Goal: Complete Application Form: Complete application form

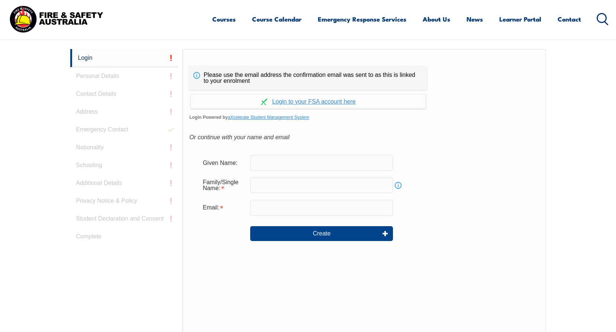
click at [292, 162] on input "text" at bounding box center [321, 163] width 143 height 16
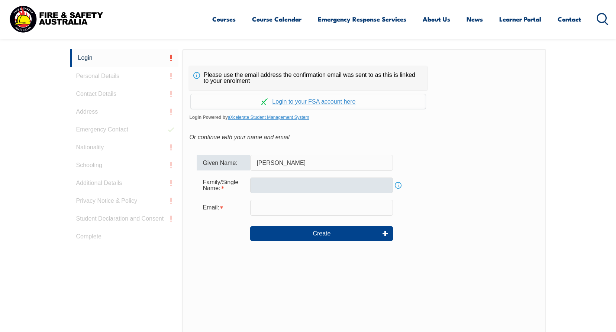
type input "[PERSON_NAME]"
click at [298, 188] on input "text" at bounding box center [321, 186] width 143 height 16
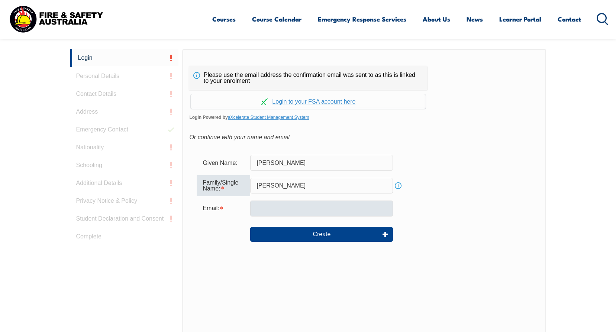
type input "[PERSON_NAME]"
click at [280, 209] on input "email" at bounding box center [321, 209] width 143 height 16
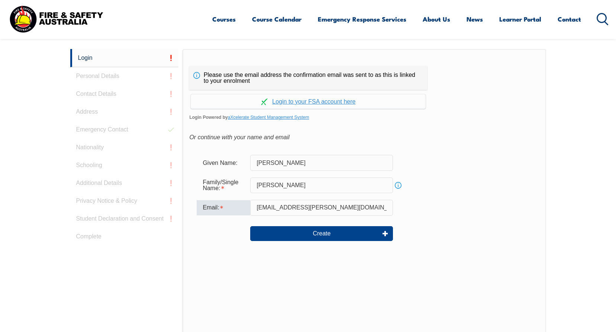
type input "[EMAIL_ADDRESS][PERSON_NAME][DOMAIN_NAME]"
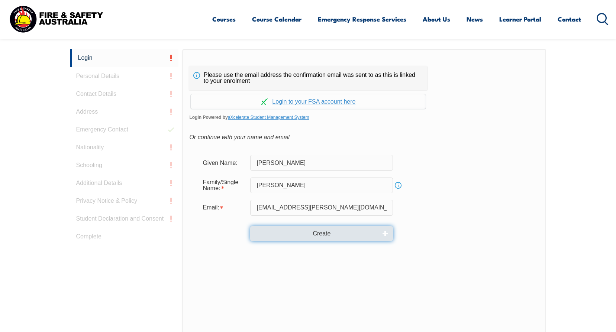
click at [316, 234] on button "Create" at bounding box center [321, 233] width 143 height 15
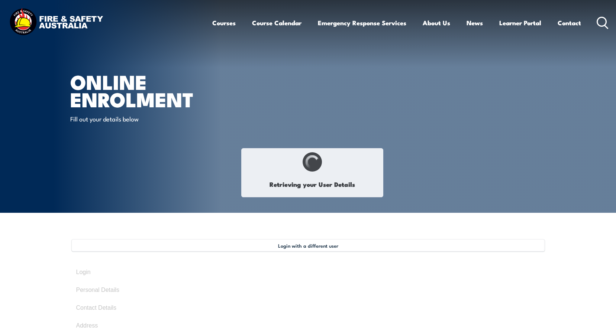
type input "[PERSON_NAME]"
type input "Ben"
type input "[PERSON_NAME]"
type input "[DATE]"
type input "FHENT9ZPSE"
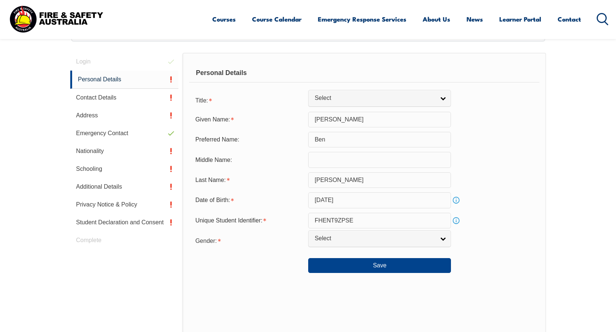
scroll to position [202, 0]
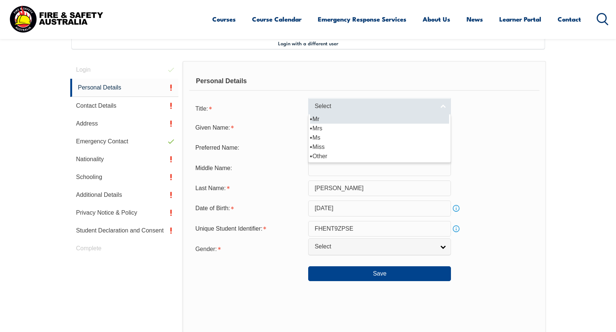
click at [358, 108] on span "Select" at bounding box center [374, 107] width 120 height 8
click at [338, 119] on li "Mr" at bounding box center [379, 118] width 139 height 9
select select "Mr"
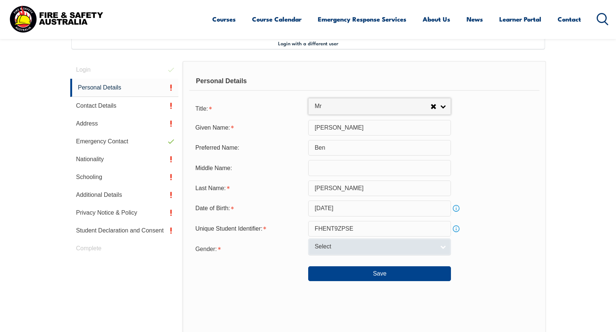
click at [444, 244] on link "Select" at bounding box center [379, 246] width 143 height 17
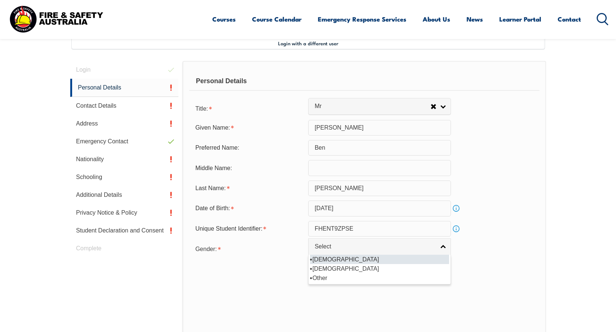
click at [329, 258] on li "[DEMOGRAPHIC_DATA]" at bounding box center [379, 259] width 139 height 9
select select "M"
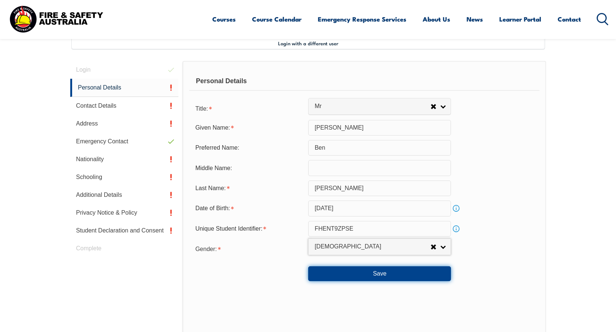
click at [352, 279] on button "Save" at bounding box center [379, 273] width 143 height 15
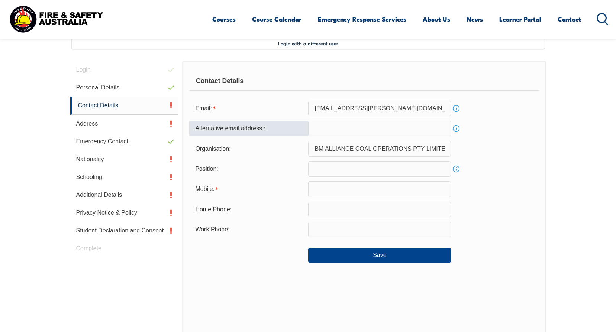
click at [335, 126] on input "email" at bounding box center [379, 129] width 143 height 16
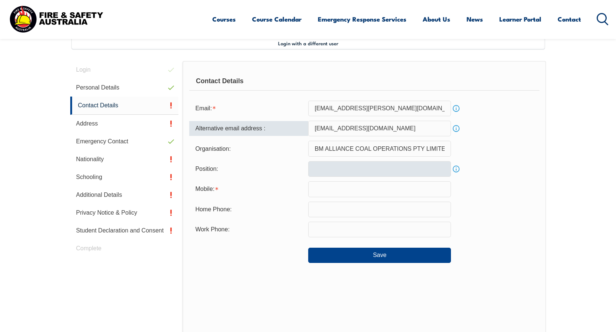
type input "[EMAIL_ADDRESS][DOMAIN_NAME]"
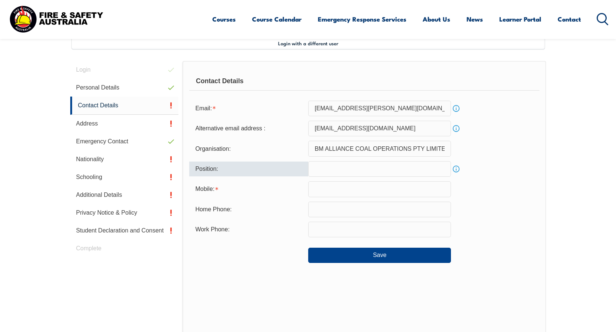
click at [329, 171] on input "text" at bounding box center [379, 169] width 143 height 16
type input "Fitter"
click at [375, 190] on input "text" at bounding box center [379, 189] width 143 height 16
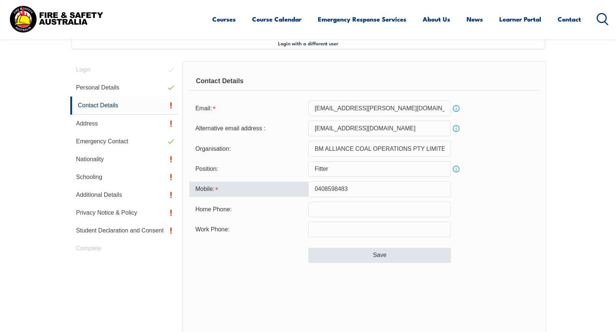
type input "0408598483"
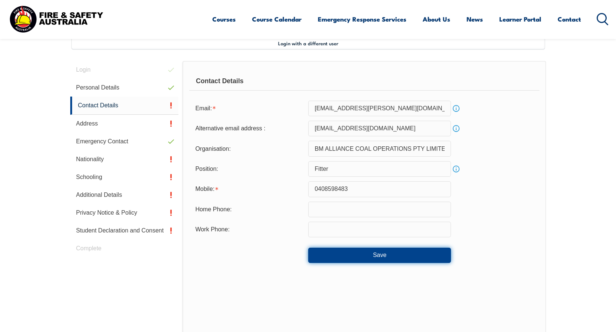
click at [367, 255] on button "Save" at bounding box center [379, 255] width 143 height 15
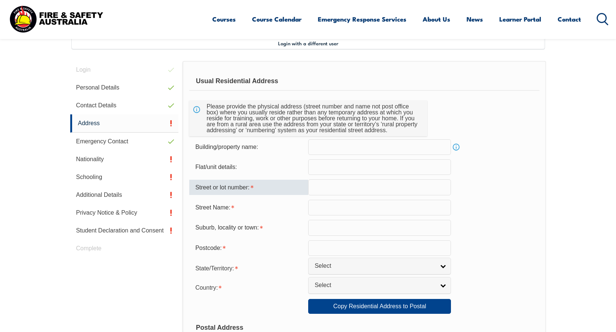
click at [344, 194] on input "text" at bounding box center [379, 187] width 143 height 16
type input "17"
click at [342, 215] on input "text" at bounding box center [379, 208] width 143 height 16
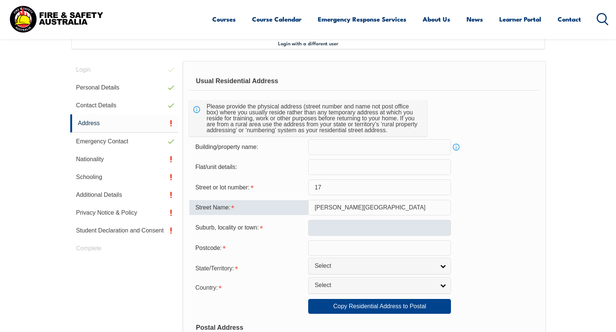
type input "[PERSON_NAME][GEOGRAPHIC_DATA]"
click at [343, 229] on input "text" at bounding box center [379, 228] width 143 height 16
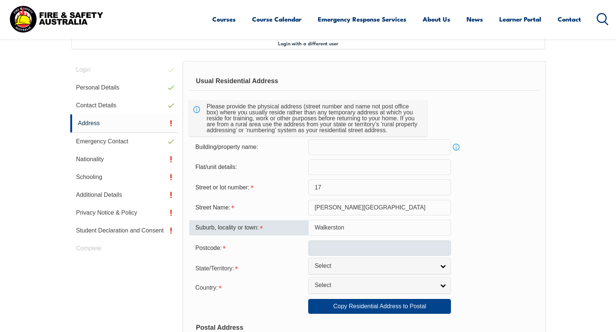
type input "Walkerston"
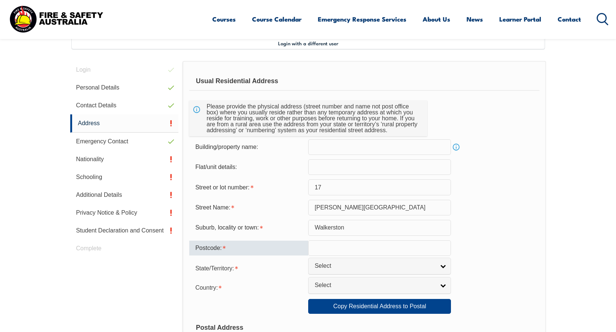
click at [320, 246] on input "text" at bounding box center [379, 248] width 143 height 16
type input "4751"
click at [412, 257] on form "Usual Residential Address Please provide the physical address (street number an…" at bounding box center [364, 310] width 350 height 476
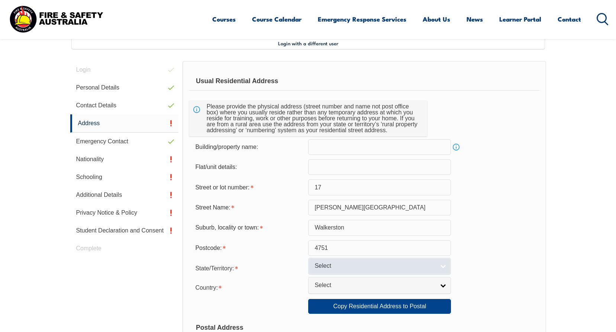
click at [443, 263] on link "Select" at bounding box center [379, 266] width 143 height 17
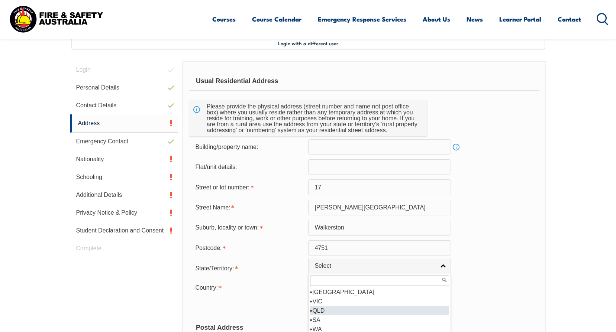
click at [311, 310] on li "QLD" at bounding box center [379, 310] width 139 height 9
select select "QLD"
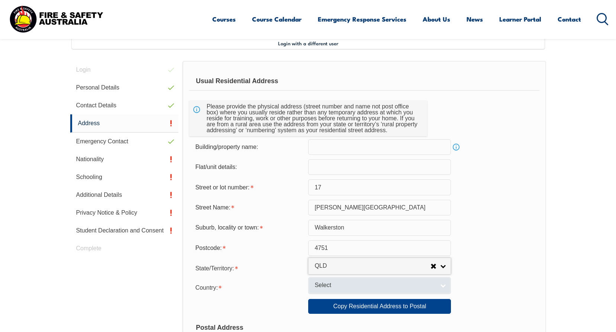
click at [447, 283] on link "Select" at bounding box center [379, 285] width 143 height 17
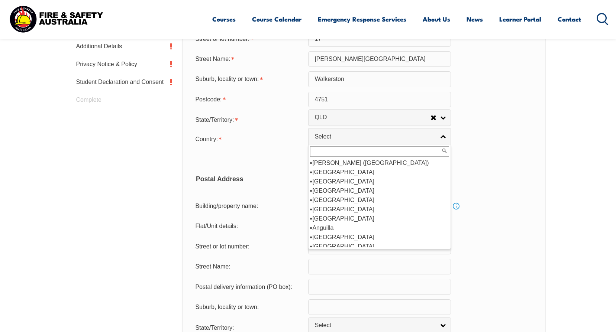
scroll to position [111, 0]
click at [328, 169] on li "[GEOGRAPHIC_DATA]" at bounding box center [379, 172] width 139 height 9
select select "1101"
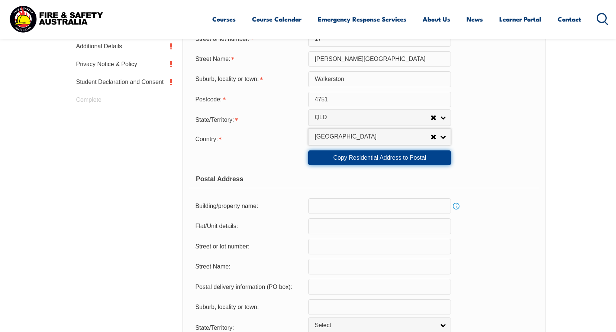
click at [371, 153] on link "Copy Residential Address to Postal" at bounding box center [379, 157] width 143 height 15
type input "17"
type input "[PERSON_NAME][GEOGRAPHIC_DATA]"
type input "Walkerston"
select select "QLD"
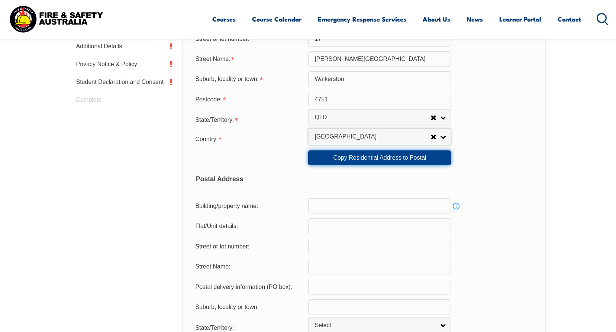
type input "4751"
select select "1101"
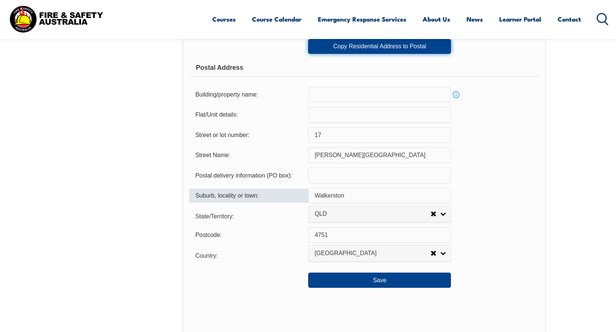
scroll to position [500, 0]
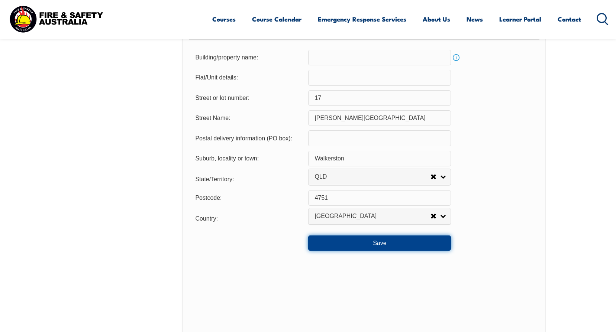
click at [386, 241] on button "Save" at bounding box center [379, 243] width 143 height 15
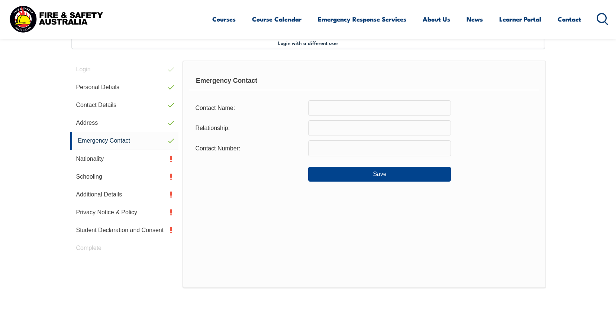
scroll to position [202, 0]
click at [317, 106] on input "text" at bounding box center [379, 109] width 143 height 16
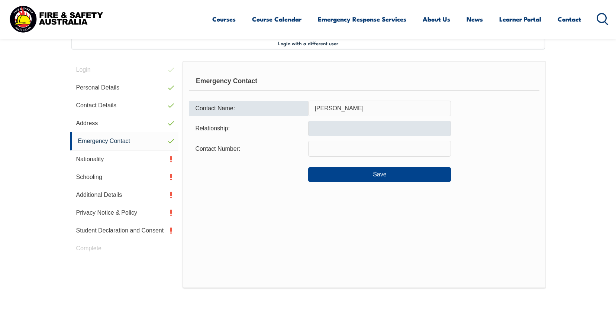
type input "[PERSON_NAME]"
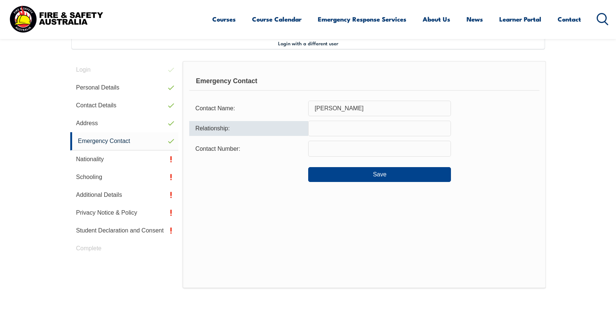
click at [328, 127] on input "text" at bounding box center [379, 129] width 143 height 16
type input "Brother"
click at [329, 140] on form "Contact Name: [PERSON_NAME] Relationship: Brother Contact Number: Save" at bounding box center [364, 142] width 350 height 82
click at [334, 152] on input "text" at bounding box center [379, 149] width 143 height 16
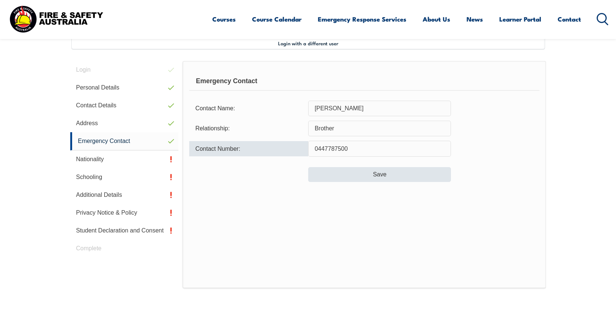
type input "0447787500"
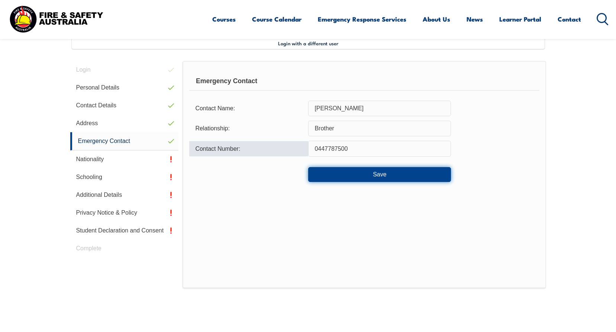
click at [367, 169] on button "Save" at bounding box center [379, 174] width 143 height 15
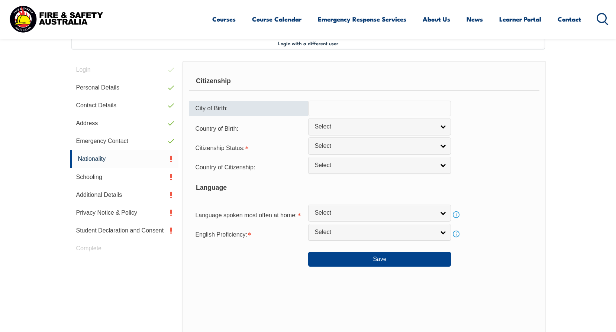
click at [336, 107] on input "text" at bounding box center [379, 109] width 143 height 16
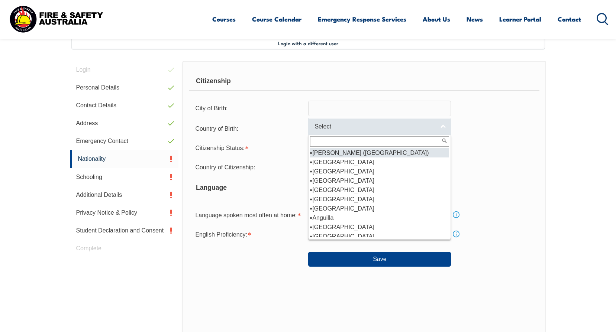
click at [445, 126] on link "Select" at bounding box center [379, 126] width 143 height 17
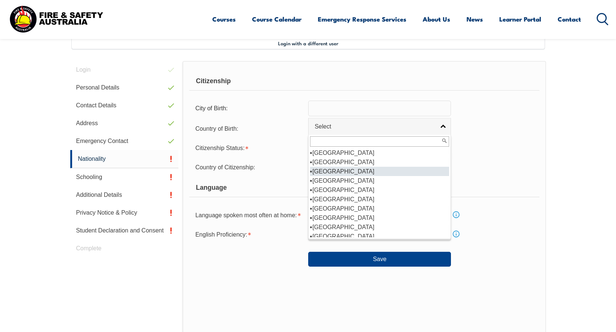
scroll to position [74, 0]
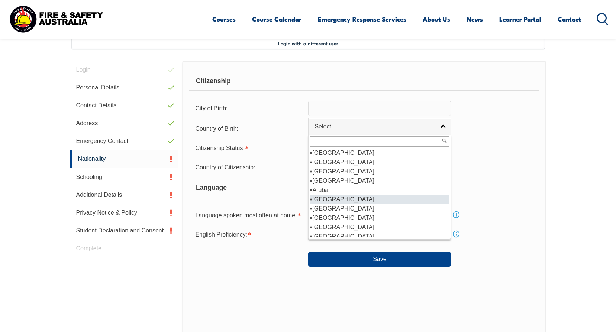
click at [337, 199] on li "[GEOGRAPHIC_DATA]" at bounding box center [379, 199] width 139 height 9
select select "1101"
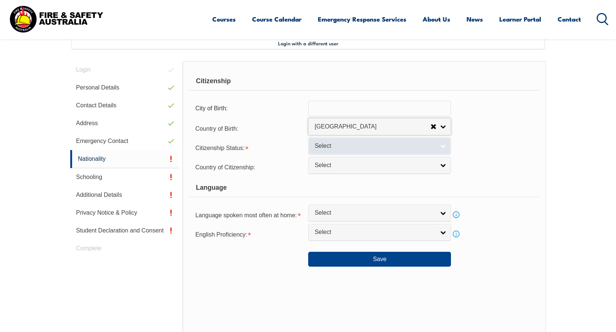
click at [443, 145] on link "Select" at bounding box center [379, 145] width 143 height 17
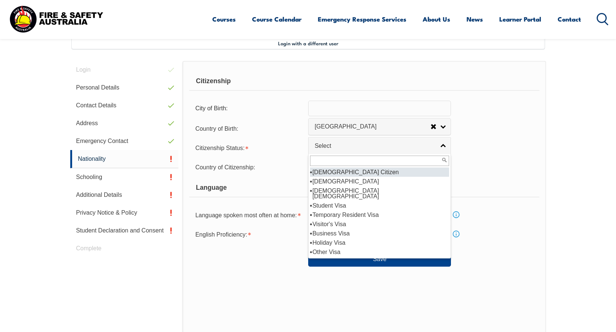
click at [353, 172] on li "[DEMOGRAPHIC_DATA] Citizen" at bounding box center [379, 172] width 139 height 9
select select "1"
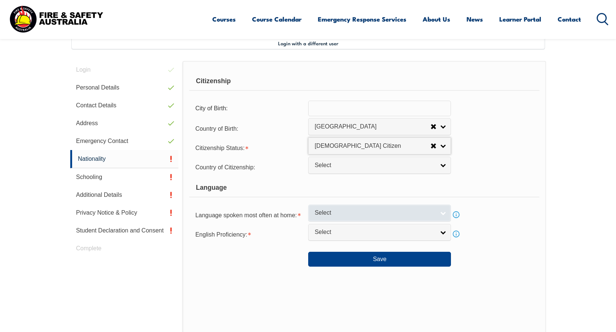
click at [426, 209] on span "Select" at bounding box center [374, 213] width 120 height 8
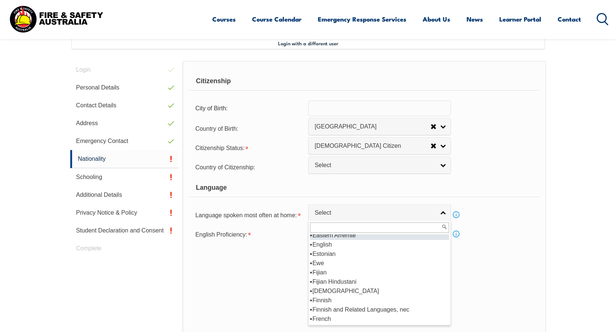
scroll to position [925, 0]
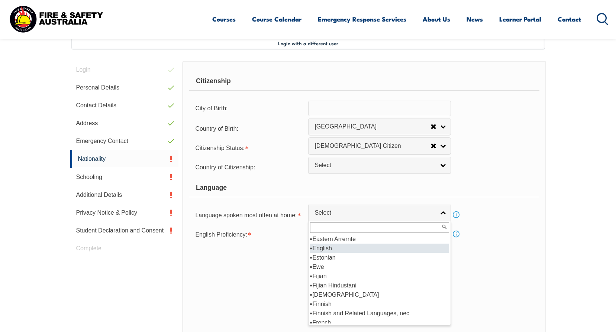
click at [327, 249] on li "English" at bounding box center [379, 248] width 139 height 9
select select "1201"
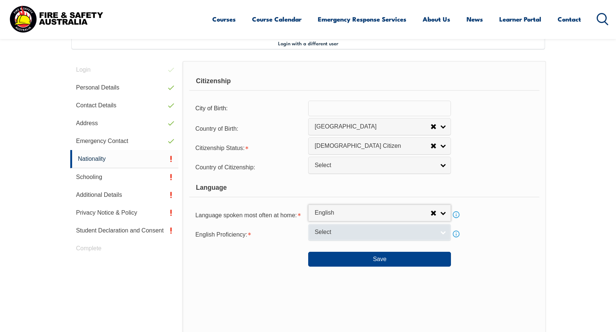
click at [433, 231] on span "Select" at bounding box center [374, 232] width 120 height 8
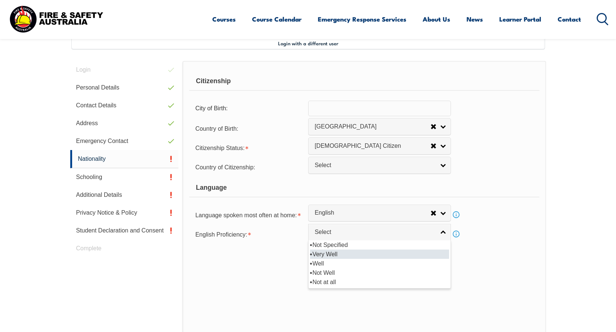
click at [327, 254] on li "Very Well" at bounding box center [379, 254] width 139 height 9
select select "1"
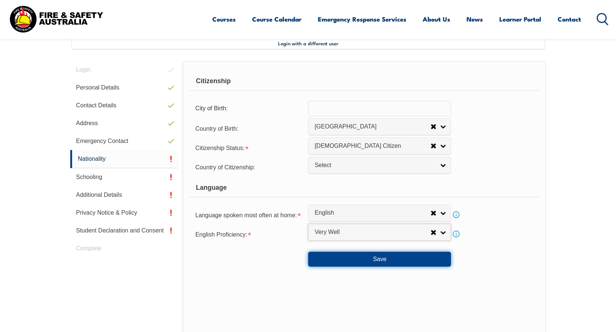
click at [389, 257] on button "Save" at bounding box center [379, 259] width 143 height 15
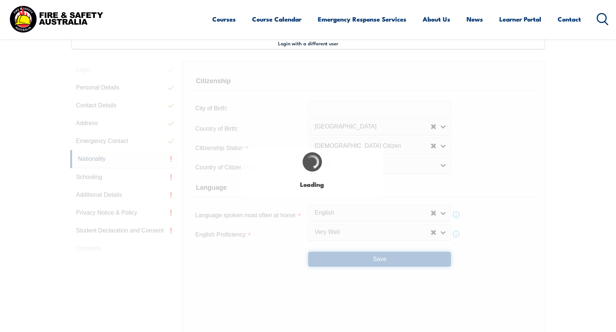
select select "false"
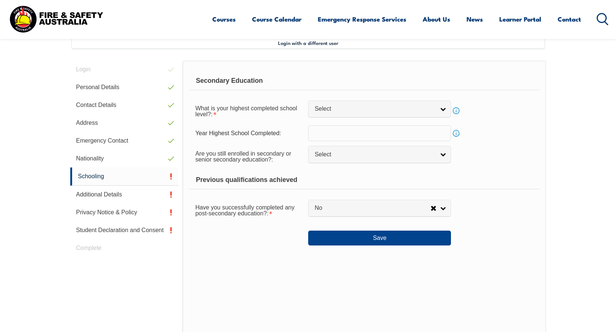
scroll to position [202, 0]
click at [356, 117] on link "Select" at bounding box center [379, 109] width 143 height 17
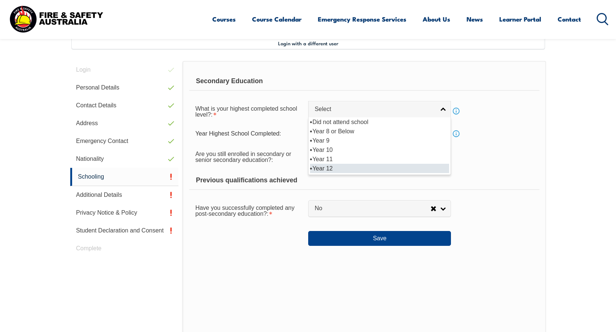
click at [327, 165] on li "Year 12" at bounding box center [379, 168] width 139 height 9
select select "12"
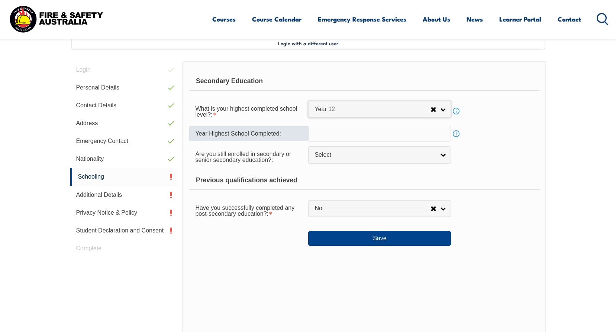
click at [341, 135] on input "text" at bounding box center [379, 134] width 143 height 16
type input "2007"
click at [400, 175] on div "Previous qualifications achieved" at bounding box center [364, 180] width 350 height 19
click at [412, 166] on div "Are you still enrolled in secondary or senior secondary education?: Not Specifi…" at bounding box center [364, 156] width 350 height 21
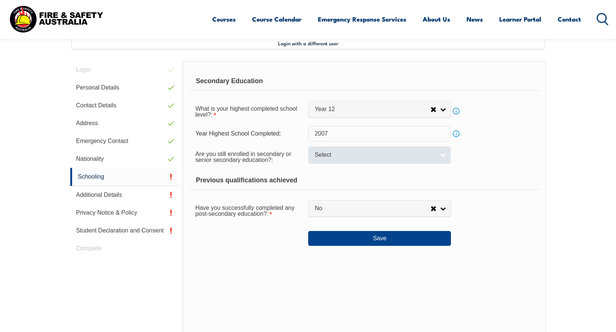
click at [444, 151] on link "Select" at bounding box center [379, 154] width 143 height 17
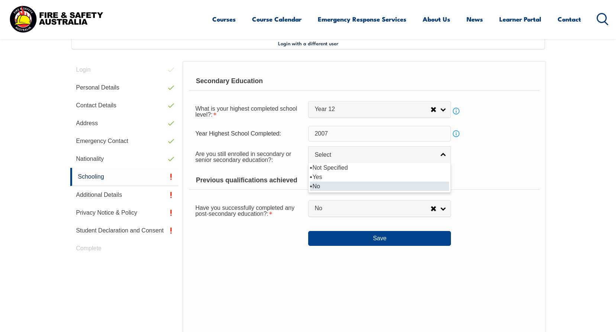
click at [366, 186] on li "No" at bounding box center [379, 186] width 139 height 9
select select "false"
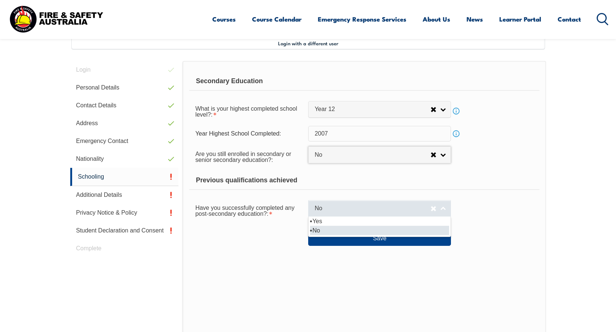
click at [407, 211] on span "No" at bounding box center [372, 209] width 116 height 8
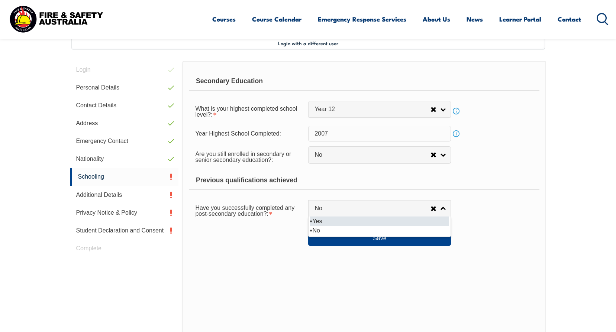
click at [331, 219] on li "Yes" at bounding box center [379, 221] width 139 height 9
select select "true"
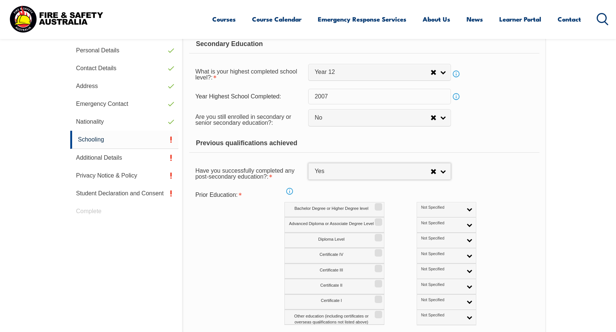
scroll to position [277, 0]
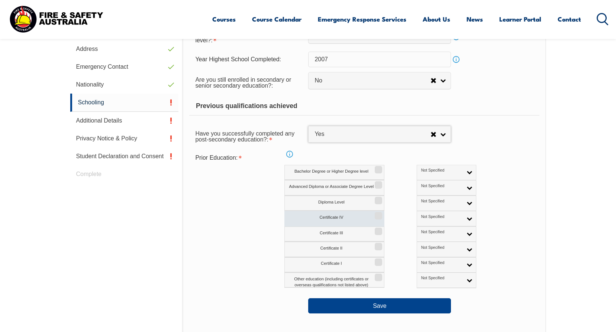
click at [322, 224] on label "Certificate IV" at bounding box center [334, 218] width 100 height 15
click at [375, 214] on input "Certificate IV" at bounding box center [377, 213] width 4 height 1
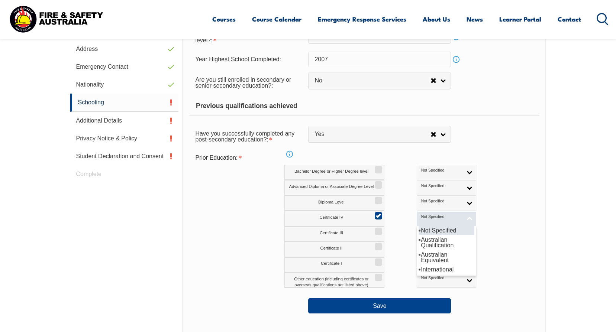
click at [416, 220] on link "Not Specified" at bounding box center [445, 218] width 59 height 15
click at [418, 243] on li "Australian Qualification" at bounding box center [446, 242] width 56 height 15
click at [291, 154] on link "Info" at bounding box center [289, 154] width 10 height 10
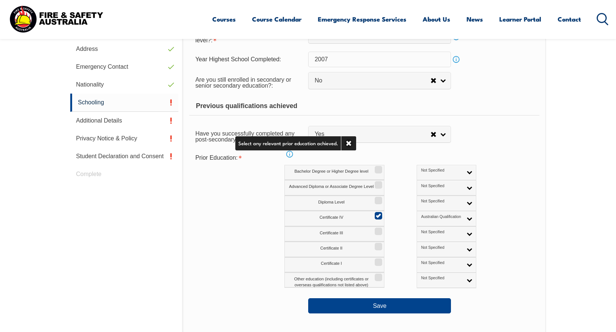
click at [248, 176] on div "Prior Education: Info Bachelor Degree or Higher Degree level Not Specified Aust…" at bounding box center [364, 219] width 350 height 137
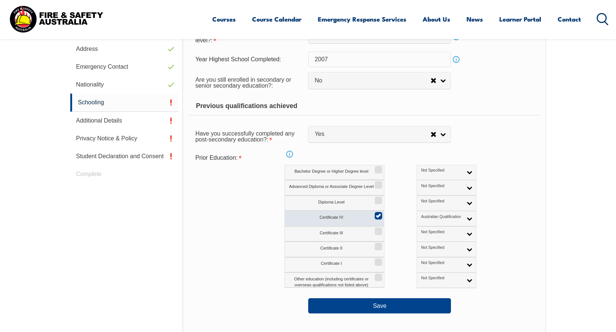
drag, startPoint x: 382, startPoint y: 211, endPoint x: 373, endPoint y: 214, distance: 9.2
click at [382, 211] on div "Info Bachelor Degree or Higher Degree level Not Specified Australian Qualificat…" at bounding box center [396, 226] width 224 height 123
click at [375, 214] on input "Certificate IV" at bounding box center [377, 213] width 4 height 1
checkbox input "false"
click at [434, 219] on link "Australian Qualification" at bounding box center [445, 218] width 59 height 15
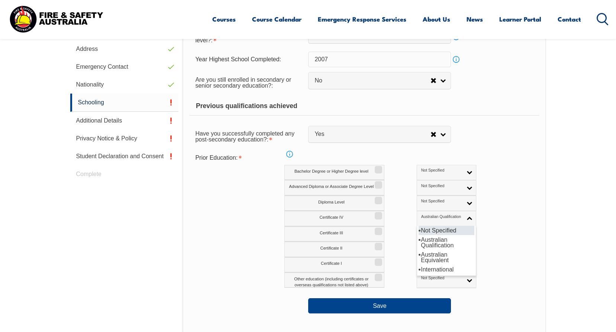
click at [418, 230] on li "Not Specified" at bounding box center [446, 230] width 56 height 9
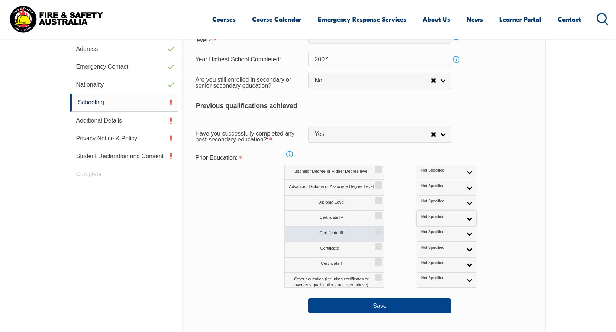
click at [379, 229] on input "Certificate III" at bounding box center [377, 228] width 4 height 1
checkbox input "true"
click at [436, 231] on link "Not Specified" at bounding box center [445, 234] width 59 height 15
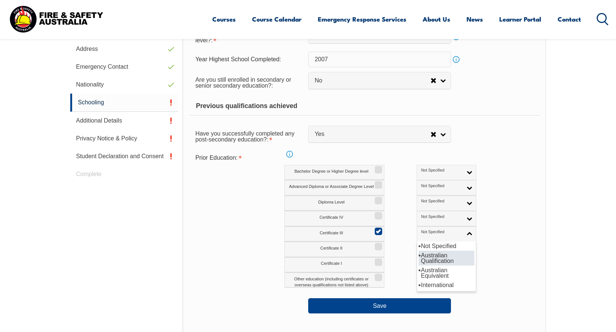
click at [422, 257] on li "Australian Qualification" at bounding box center [446, 258] width 56 height 15
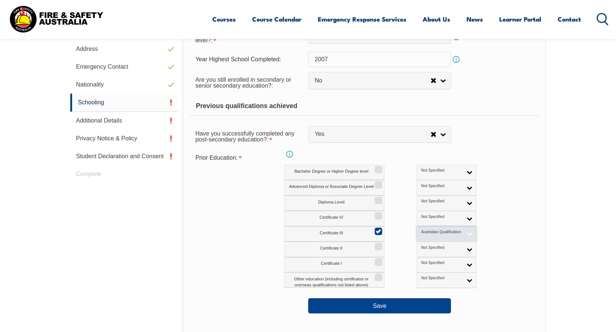
click at [439, 229] on link "Australian Qualification" at bounding box center [445, 234] width 59 height 15
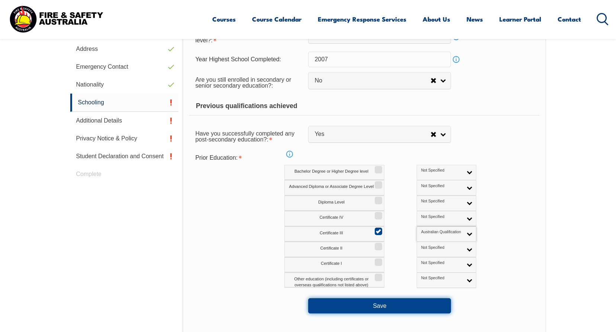
click at [378, 302] on button "Save" at bounding box center [379, 305] width 143 height 15
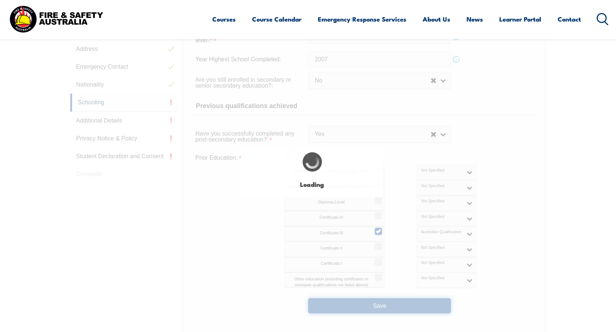
select select
select select "false"
select select "true"
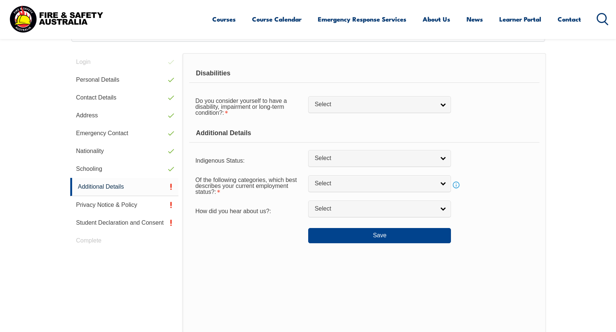
scroll to position [202, 0]
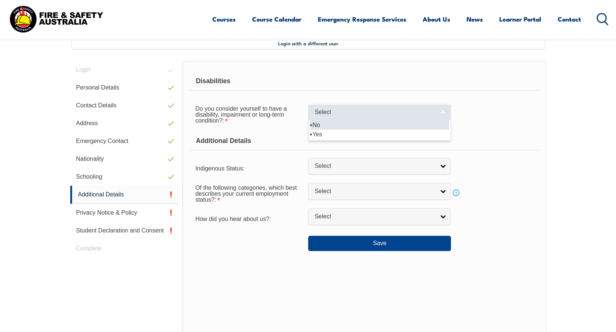
click at [410, 121] on div "Select No Yes" at bounding box center [379, 112] width 143 height 17
select select "false"
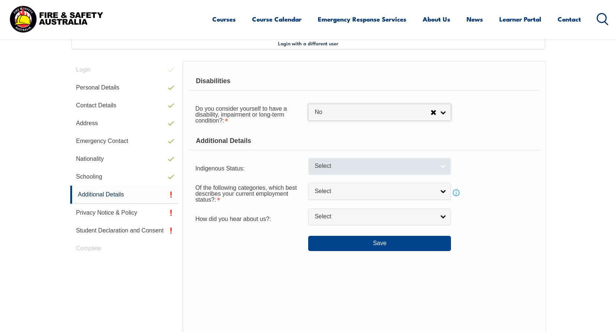
click at [394, 162] on span "Select" at bounding box center [374, 166] width 120 height 8
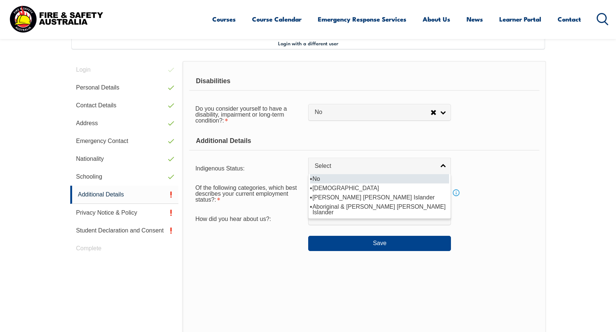
click at [328, 179] on li "No" at bounding box center [379, 178] width 139 height 9
select select "4"
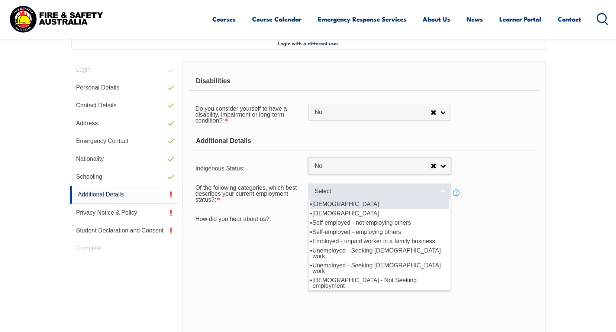
click at [408, 195] on span "Select" at bounding box center [374, 192] width 120 height 8
click at [338, 202] on li "[DEMOGRAPHIC_DATA]" at bounding box center [379, 203] width 139 height 9
select select "1"
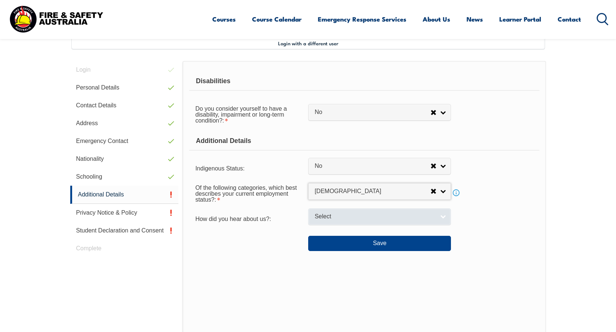
click at [434, 223] on link "Select" at bounding box center [379, 216] width 143 height 17
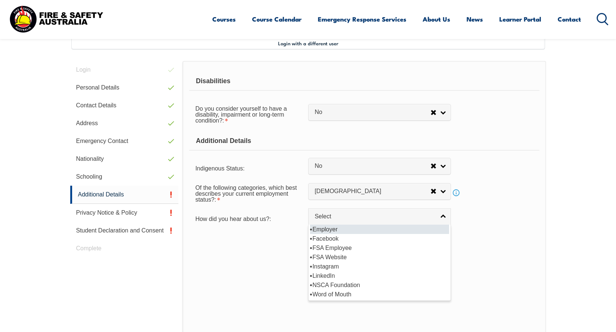
click at [327, 230] on li "Employer" at bounding box center [379, 229] width 139 height 9
select select "8019"
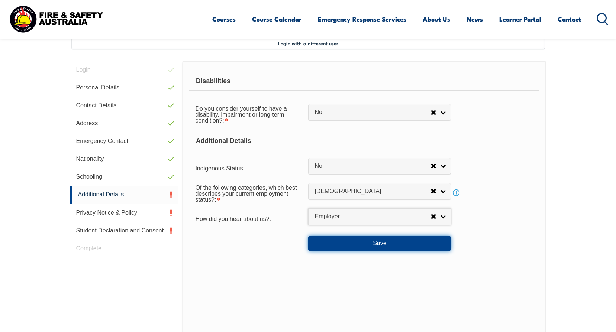
click at [369, 246] on button "Save" at bounding box center [379, 243] width 143 height 15
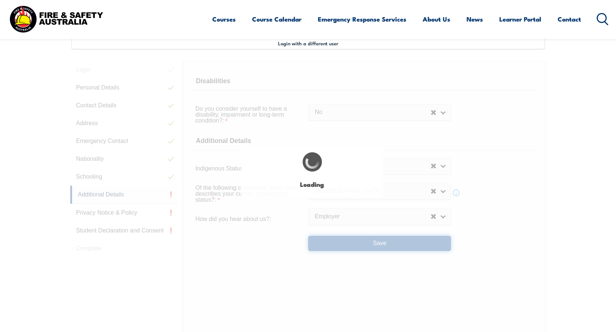
select select "false"
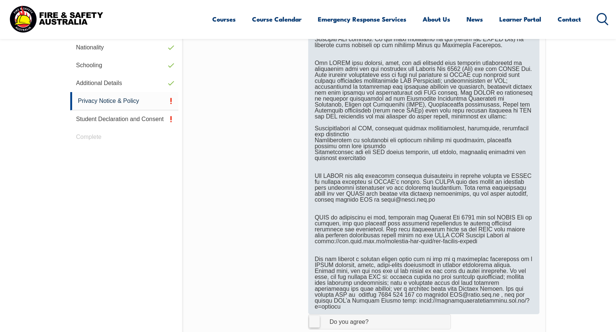
scroll to position [388, 0]
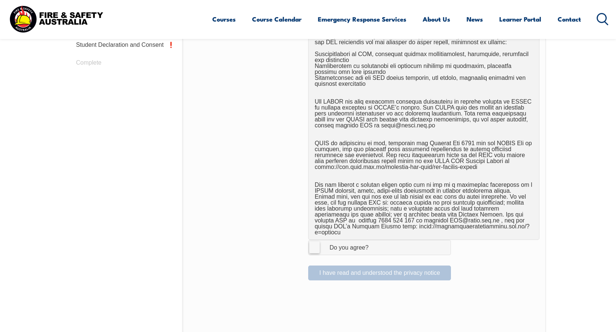
click at [314, 241] on label "I Agree Do you agree?" at bounding box center [379, 247] width 143 height 15
click at [374, 241] on input "I Agree Do you agree?" at bounding box center [380, 247] width 13 height 14
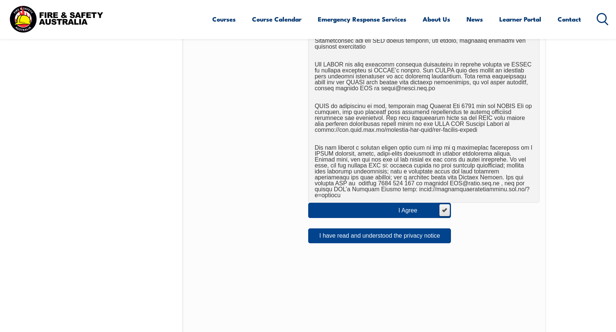
scroll to position [462, 0]
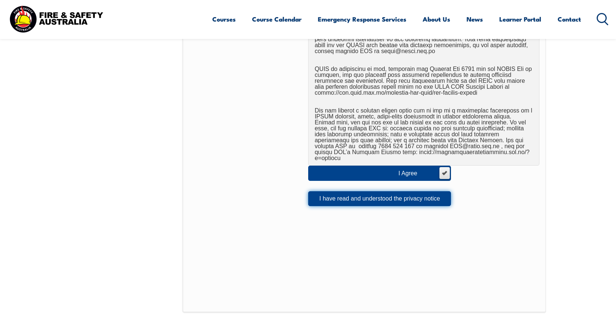
click at [379, 198] on button "I have read and understood the privacy notice" at bounding box center [379, 198] width 143 height 15
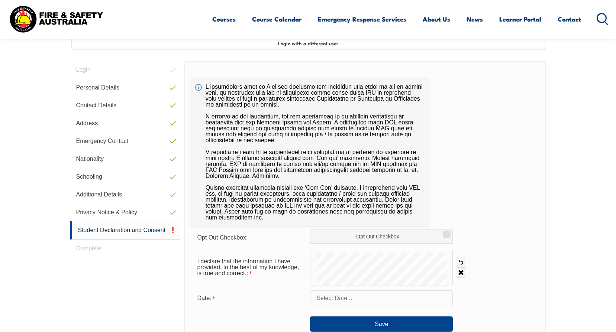
scroll to position [277, 0]
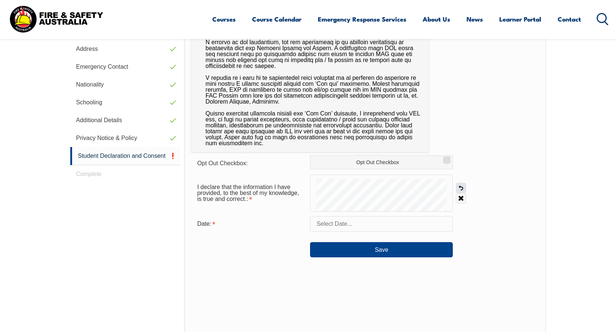
click at [460, 189] on link "Undo" at bounding box center [460, 188] width 10 height 10
click at [462, 186] on link "Undo" at bounding box center [460, 188] width 10 height 10
click at [464, 192] on link "Undo" at bounding box center [460, 188] width 10 height 10
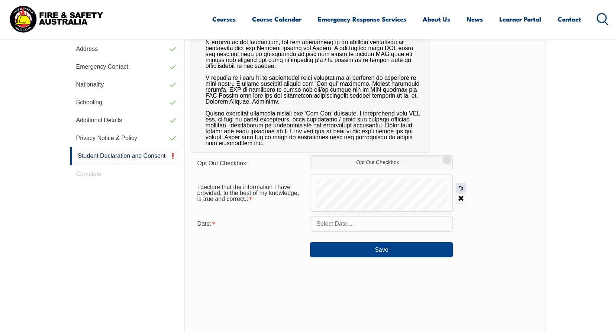
click at [461, 188] on link "Undo" at bounding box center [460, 188] width 10 height 10
click at [458, 192] on link "Undo" at bounding box center [460, 188] width 10 height 10
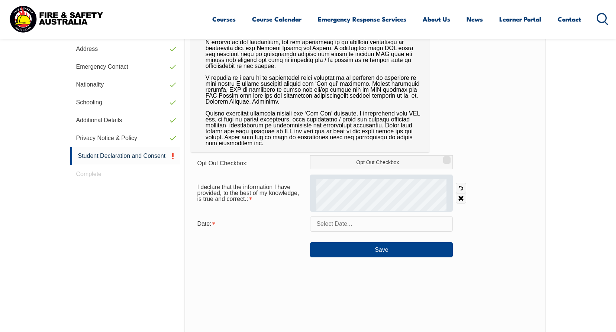
click at [348, 175] on div at bounding box center [381, 193] width 143 height 37
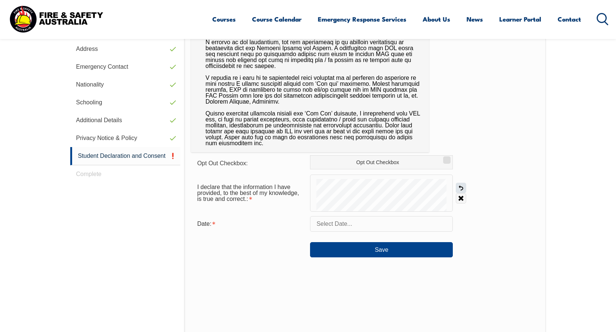
click at [461, 184] on link "Undo" at bounding box center [460, 188] width 10 height 10
click at [356, 221] on input "text" at bounding box center [381, 224] width 143 height 16
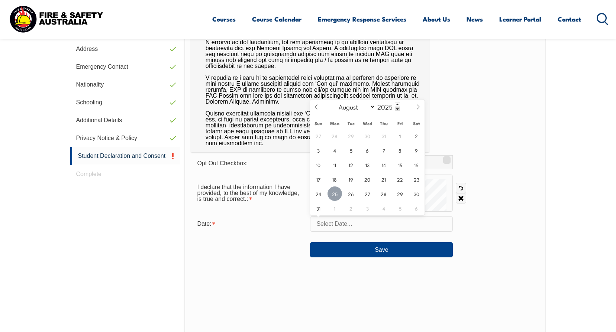
click at [334, 193] on span "25" at bounding box center [334, 193] width 14 height 14
type input "[DATE]"
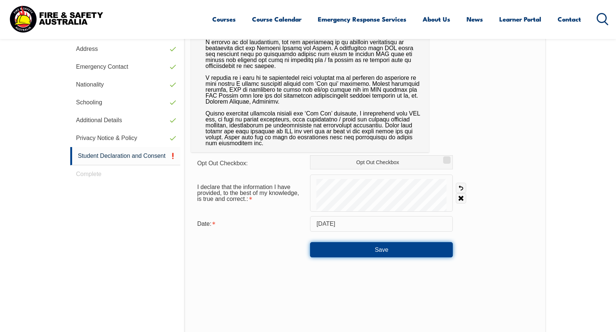
click at [400, 249] on button "Save" at bounding box center [381, 249] width 143 height 15
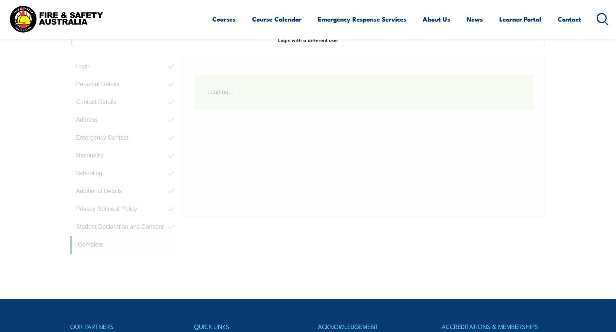
scroll to position [202, 0]
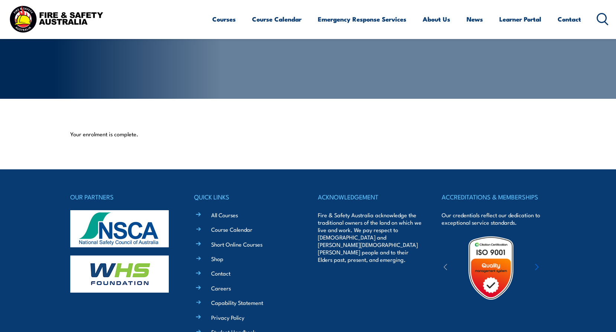
scroll to position [3, 0]
